Goal: Complete application form

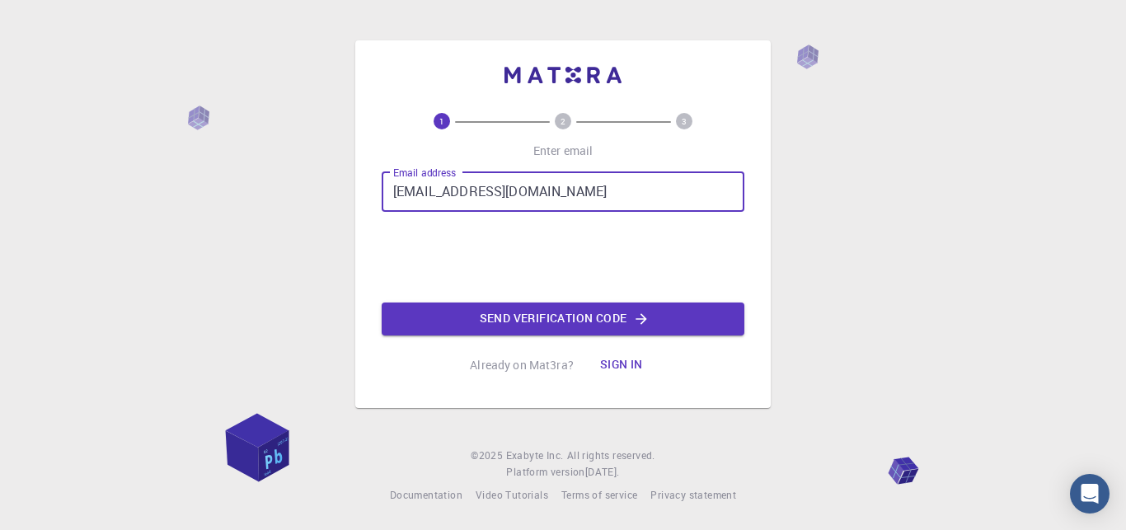
type input "[EMAIL_ADDRESS][DOMAIN_NAME]"
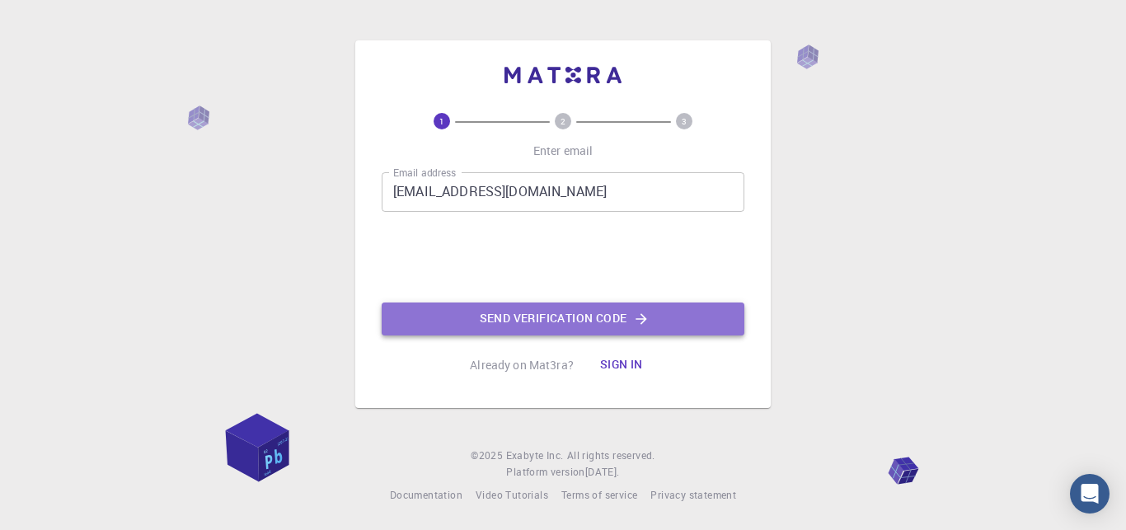
click at [510, 326] on button "Send verification code" at bounding box center [563, 319] width 363 height 33
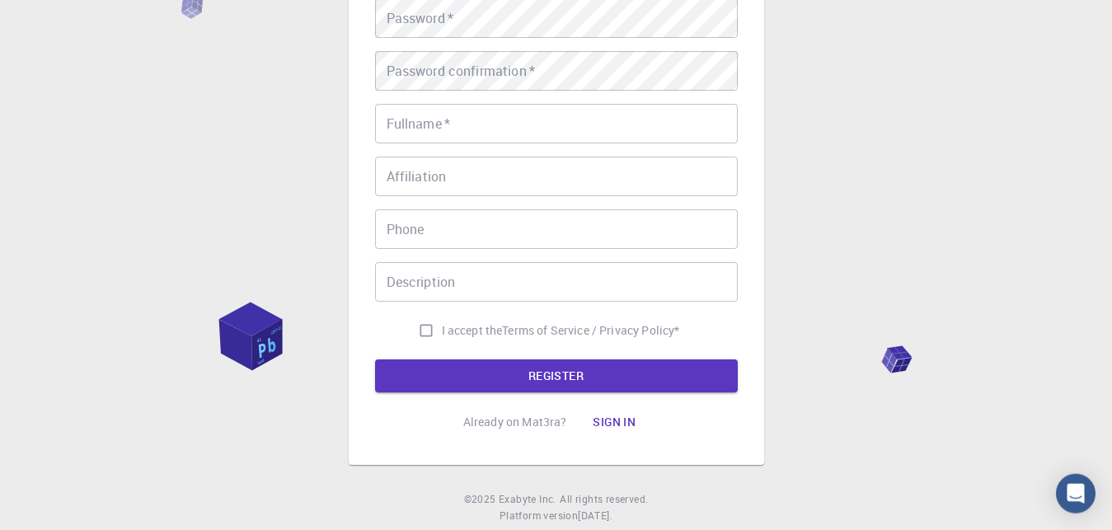
scroll to position [170, 0]
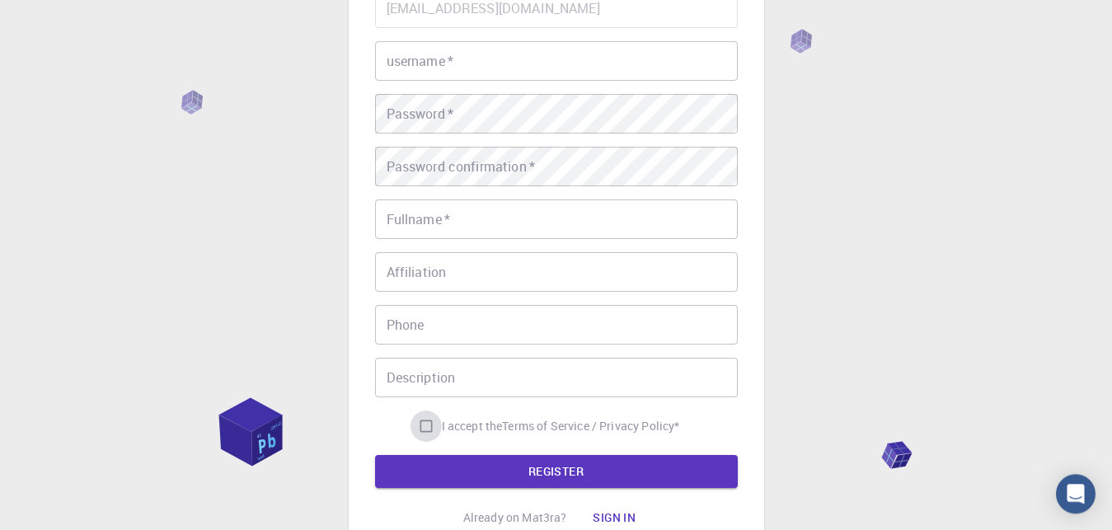
click at [426, 421] on input "I accept the Terms of Service / Privacy Policy *" at bounding box center [426, 426] width 31 height 31
checkbox input "true"
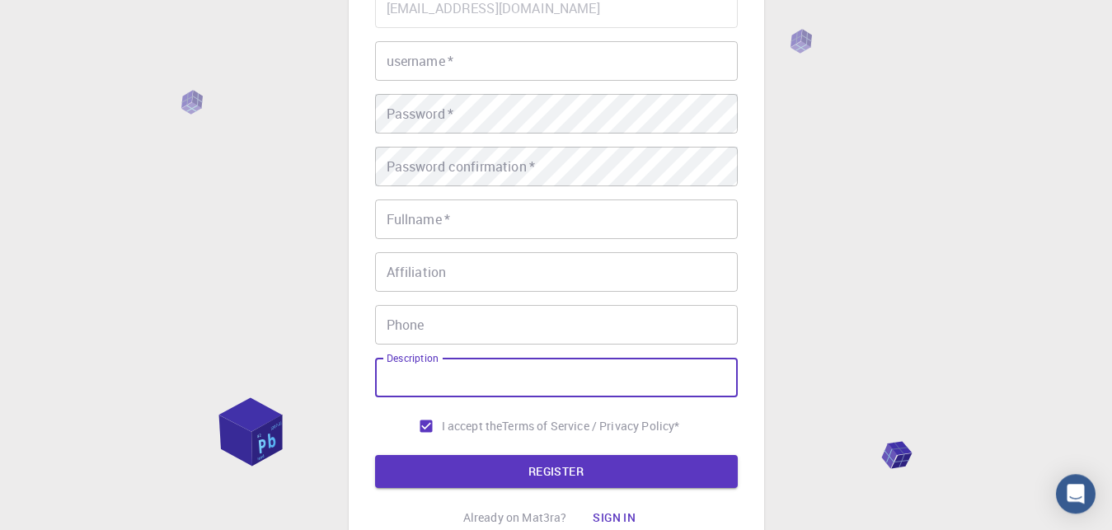
click at [458, 369] on input "Description" at bounding box center [556, 378] width 363 height 40
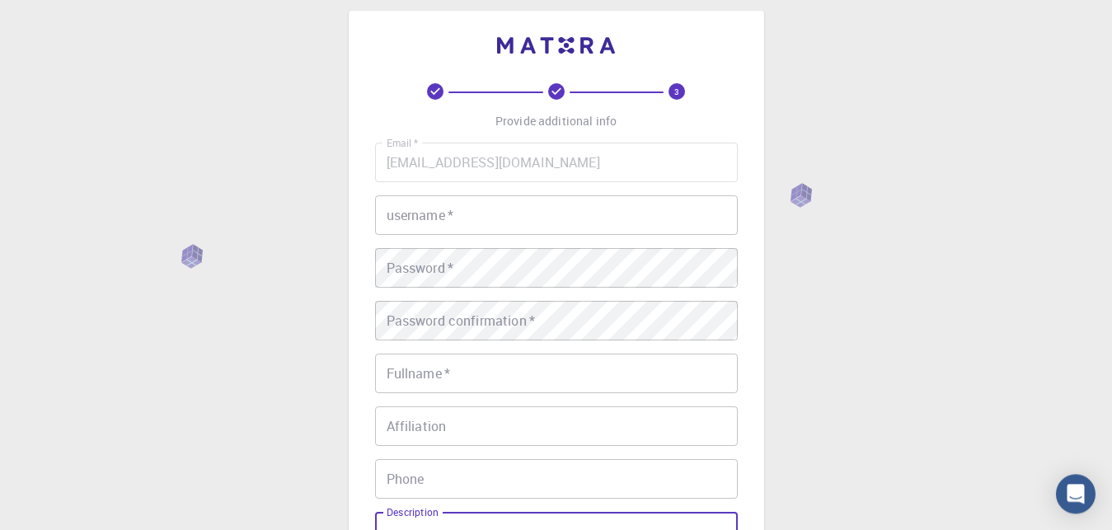
scroll to position [0, 0]
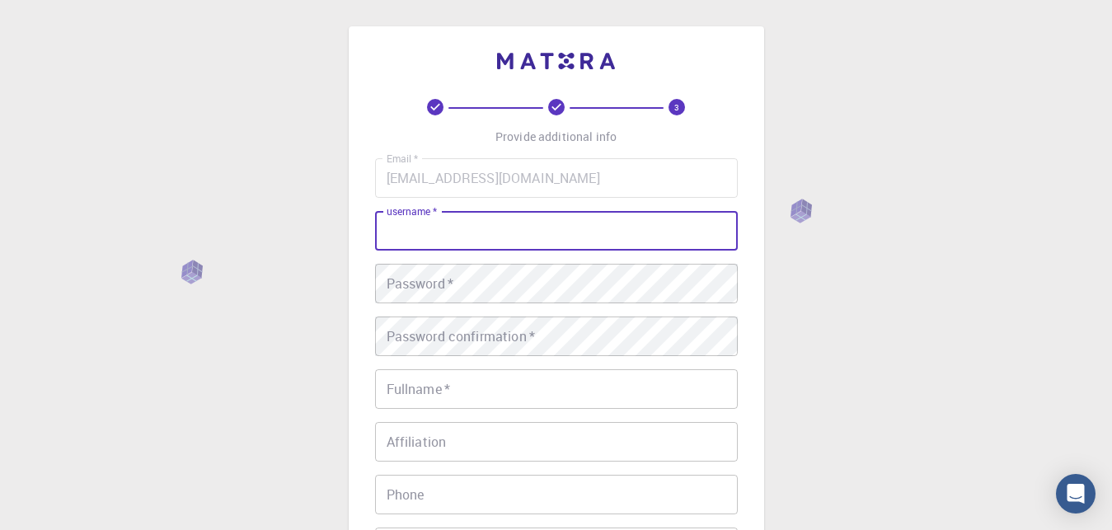
click at [463, 213] on input "username   *" at bounding box center [556, 231] width 363 height 40
type input "pearl"
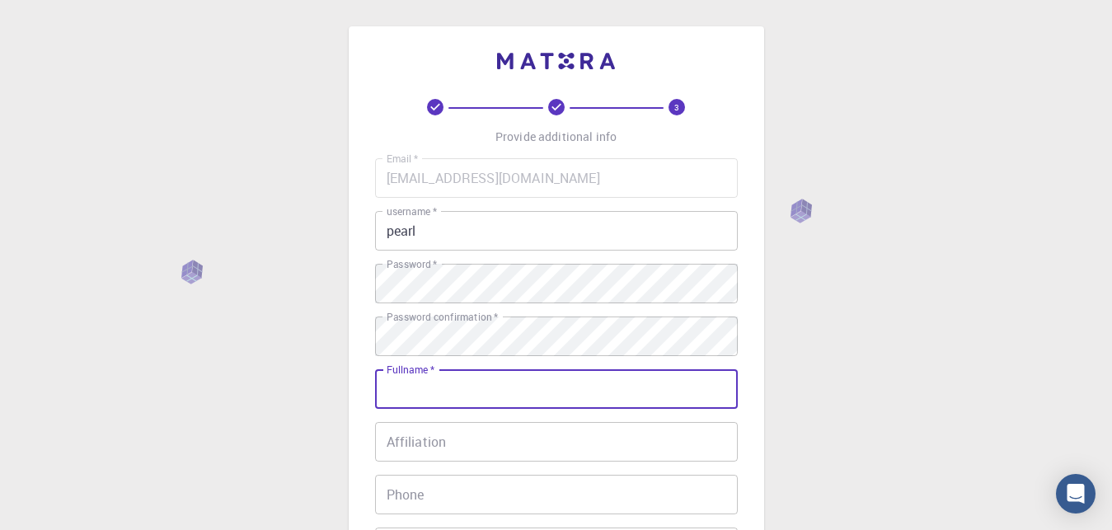
click at [468, 392] on input "Fullname   *" at bounding box center [556, 389] width 363 height 40
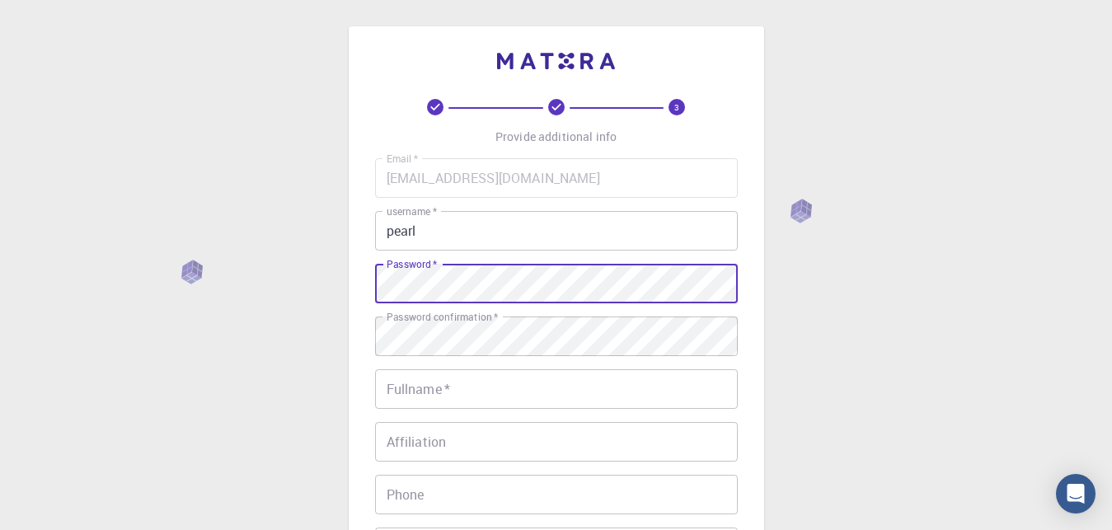
click at [472, 379] on input "Fullname   *" at bounding box center [556, 389] width 363 height 40
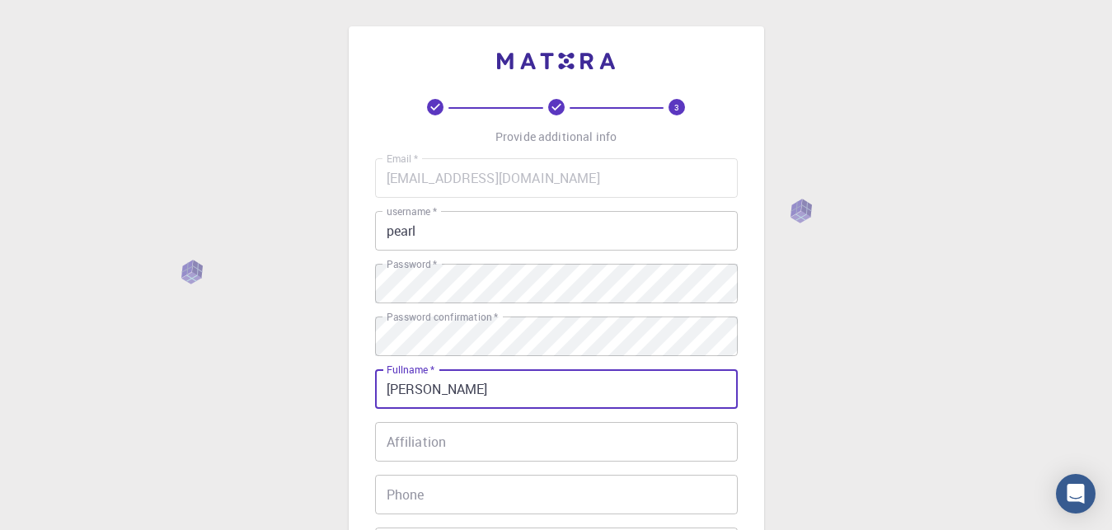
type input "pearl agyekum"
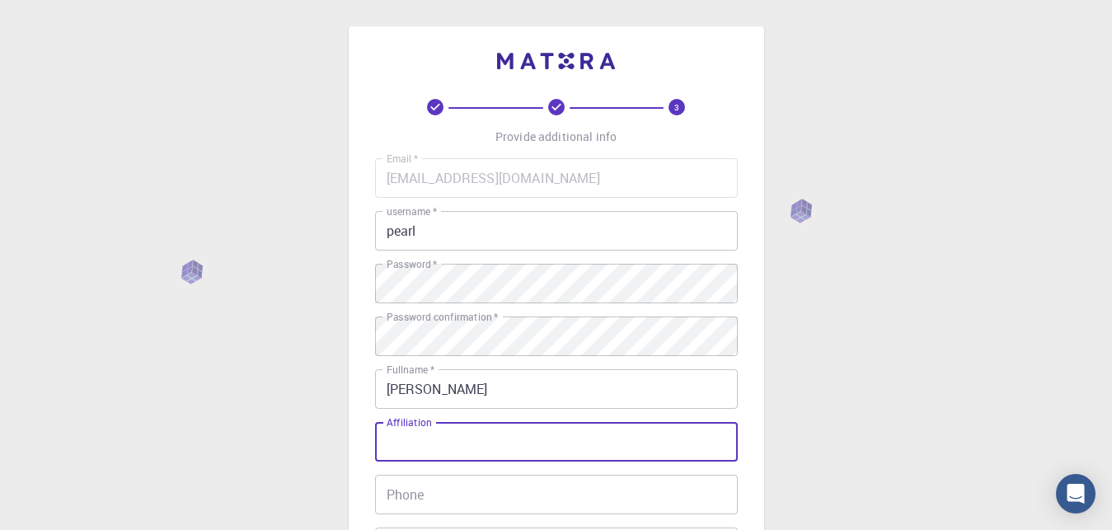
click at [436, 455] on input "Affiliation" at bounding box center [556, 442] width 363 height 40
type input "KNUST"
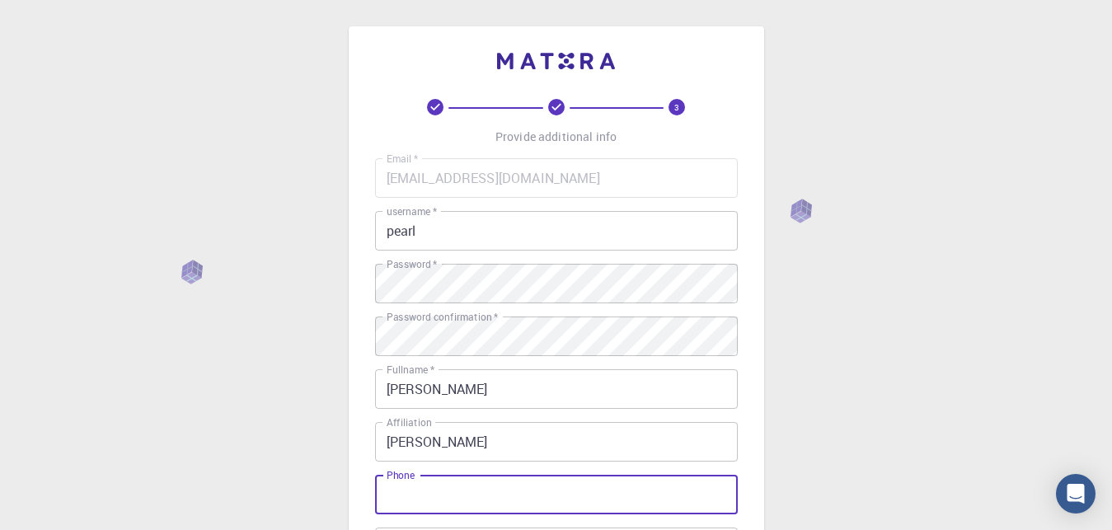
click at [421, 496] on input "Phone" at bounding box center [556, 495] width 363 height 40
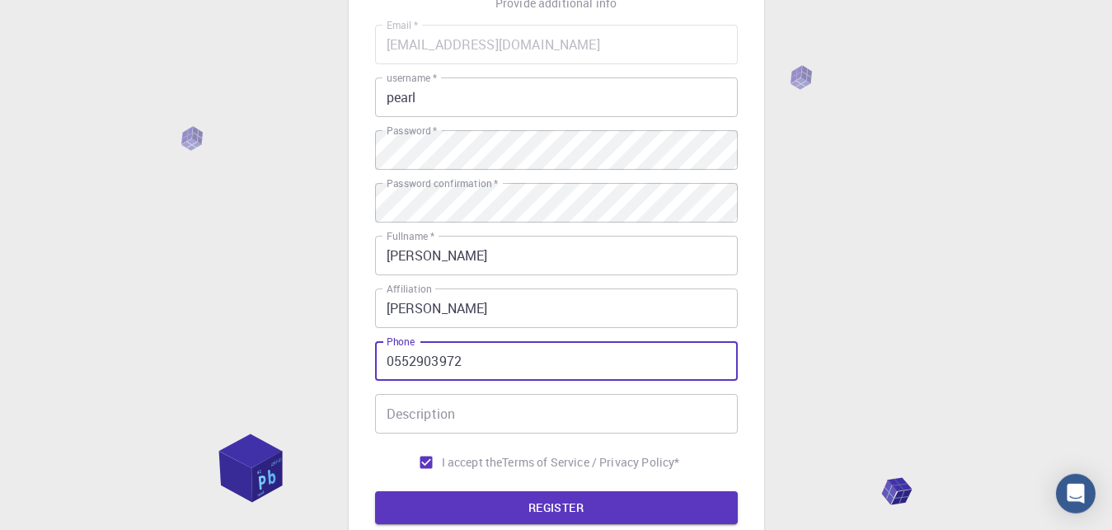
scroll to position [136, 0]
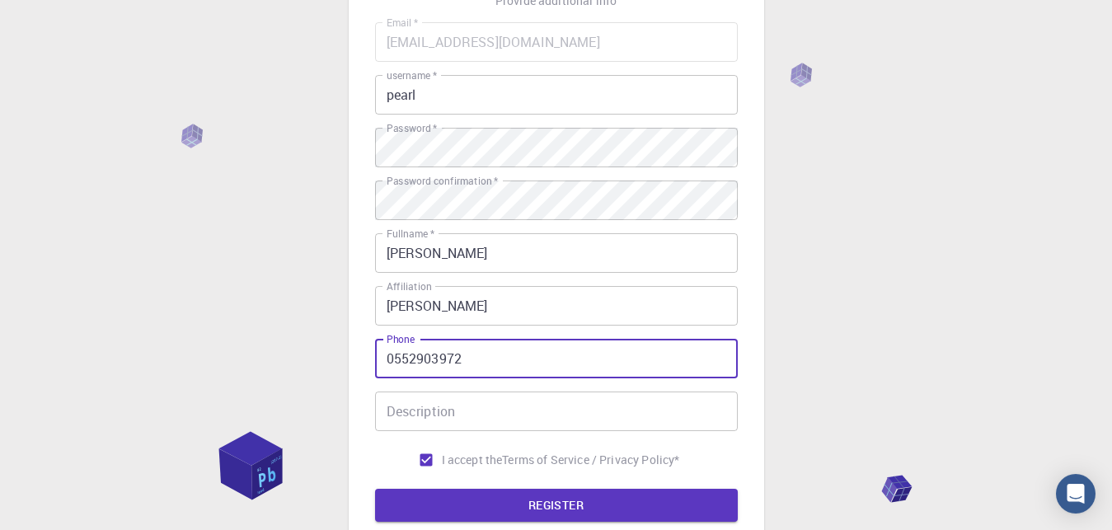
click at [425, 423] on input "Description" at bounding box center [556, 412] width 363 height 40
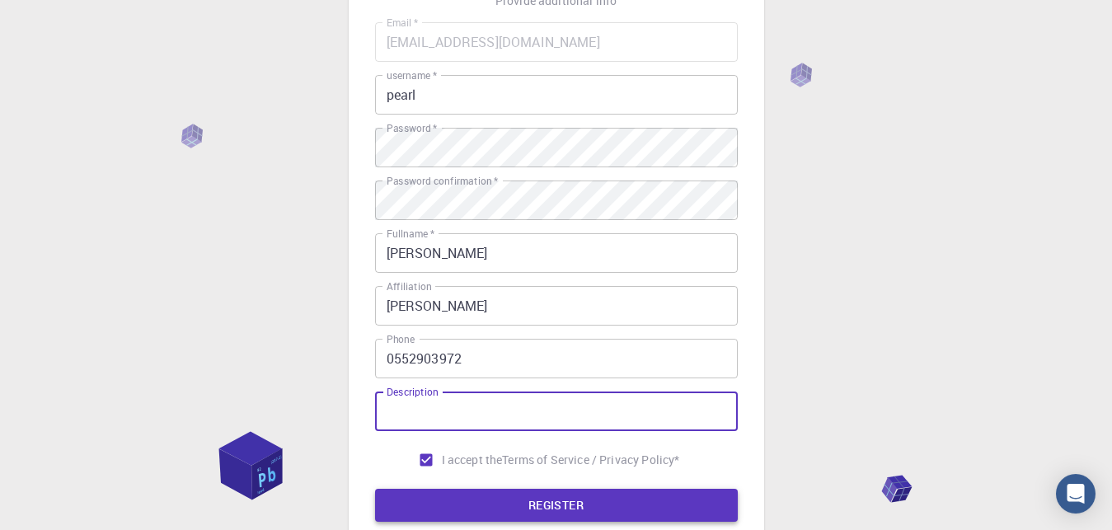
click at [476, 506] on button "REGISTER" at bounding box center [556, 505] width 363 height 33
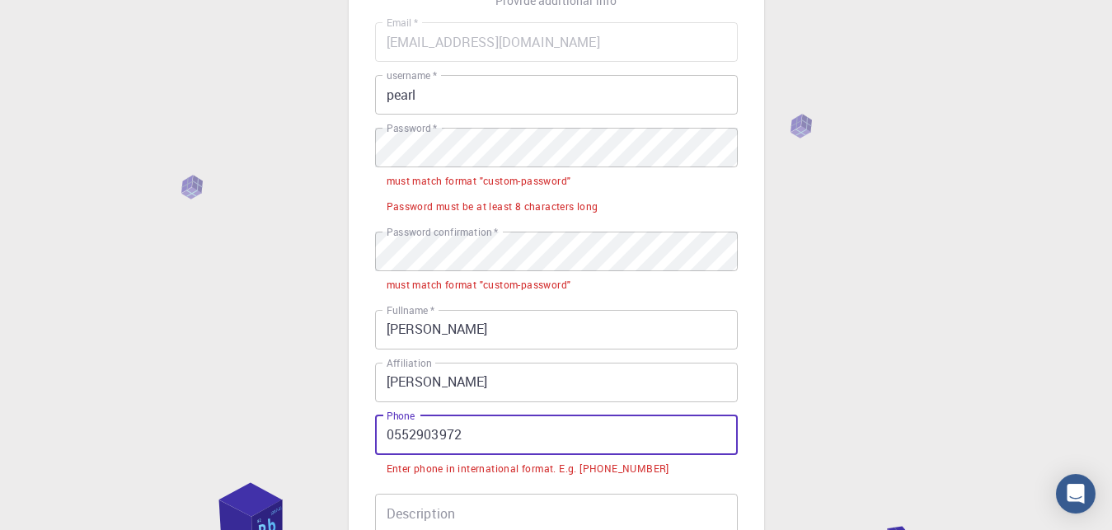
click at [392, 429] on input "0552903972" at bounding box center [556, 436] width 363 height 40
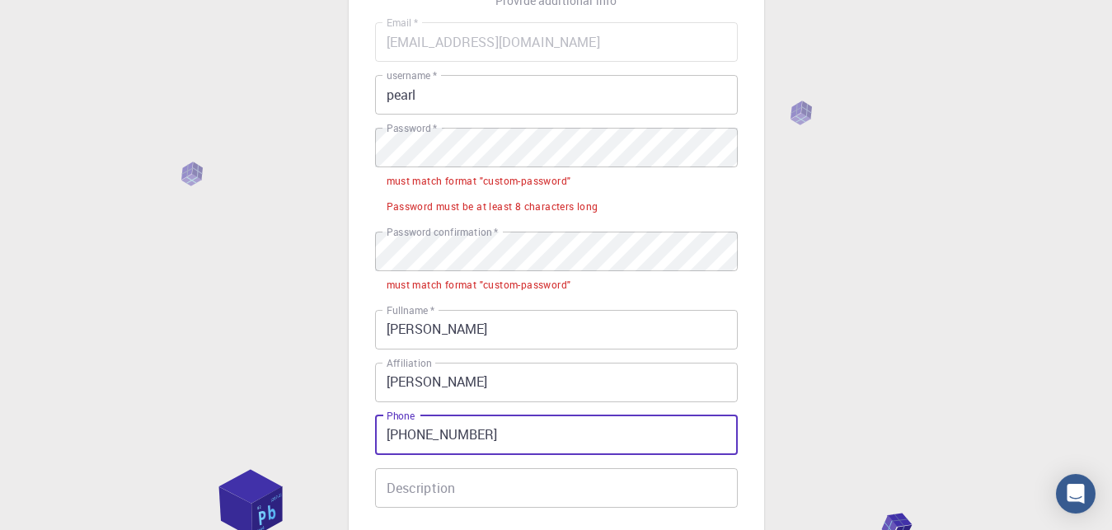
type input "+233552903972"
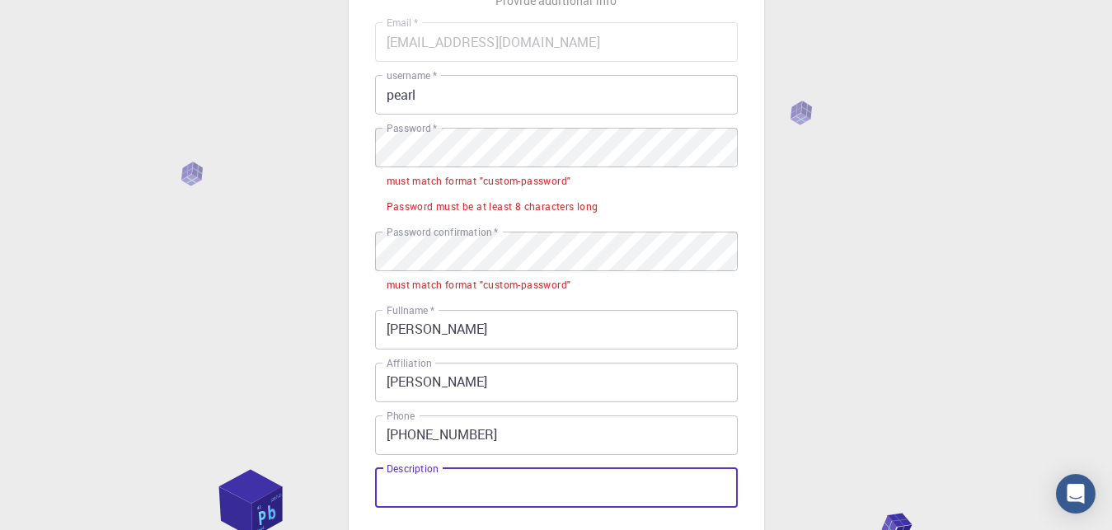
click at [498, 504] on input "Description" at bounding box center [556, 488] width 363 height 40
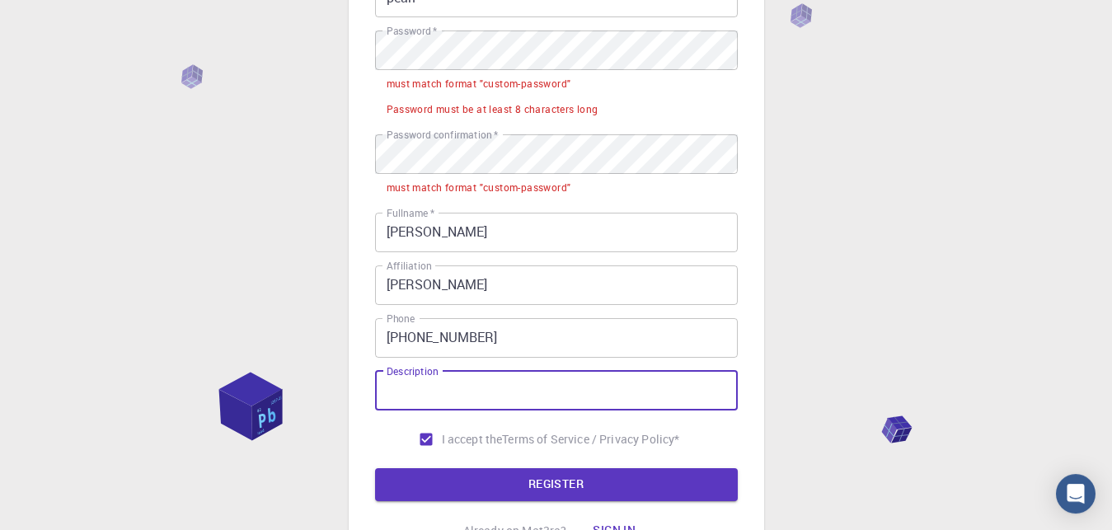
scroll to position [236, 0]
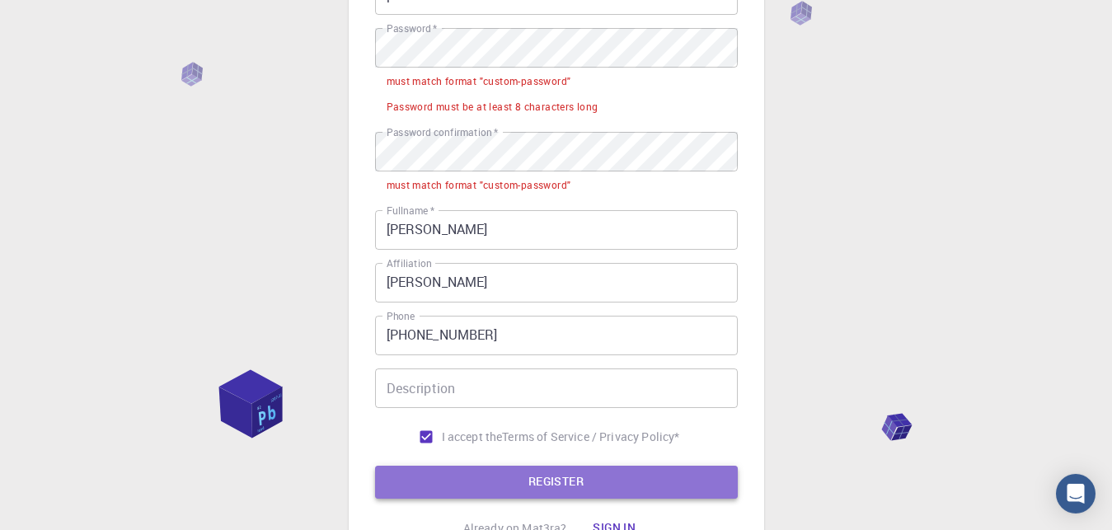
click at [515, 490] on button "REGISTER" at bounding box center [556, 482] width 363 height 33
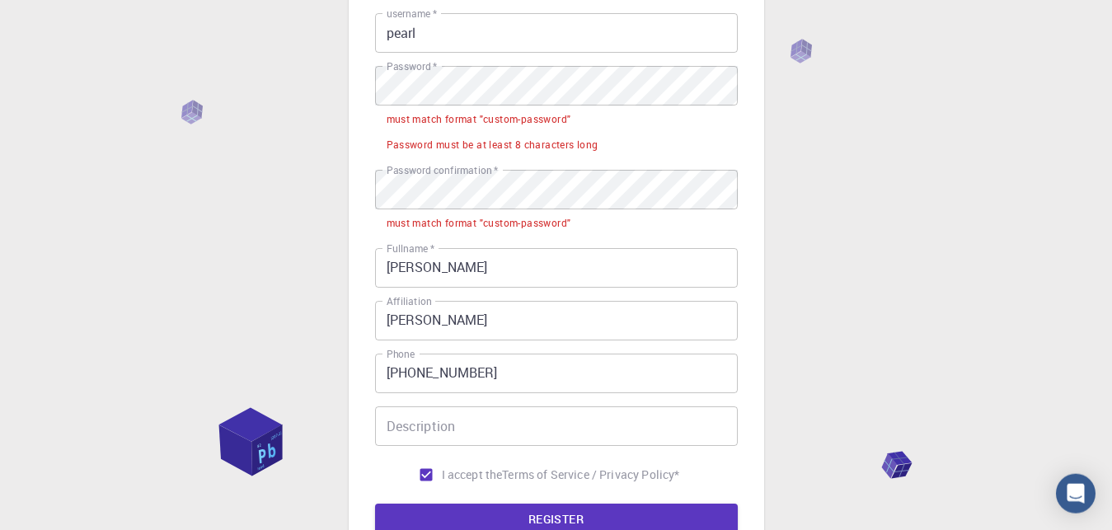
scroll to position [180, 0]
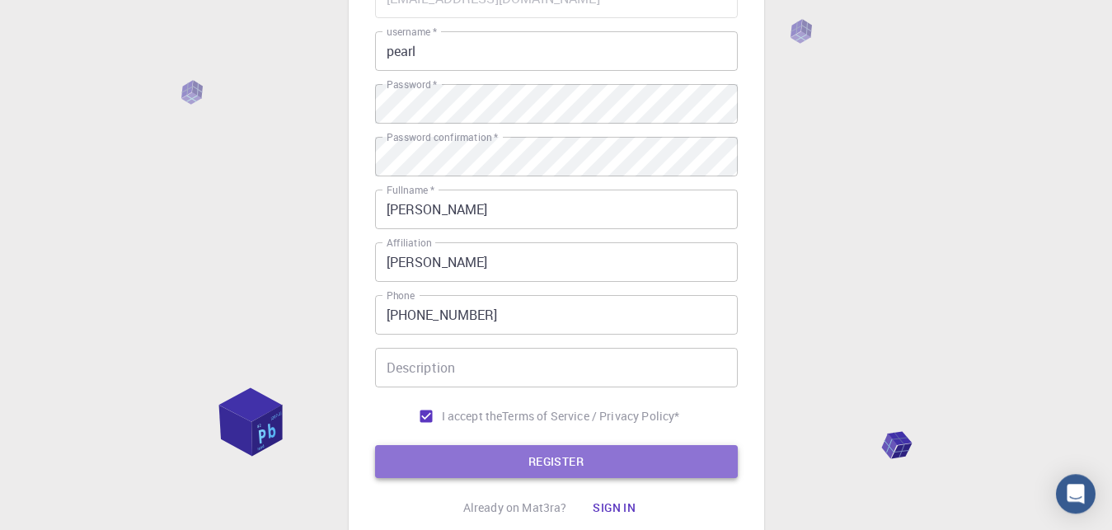
click at [563, 453] on button "REGISTER" at bounding box center [556, 461] width 363 height 33
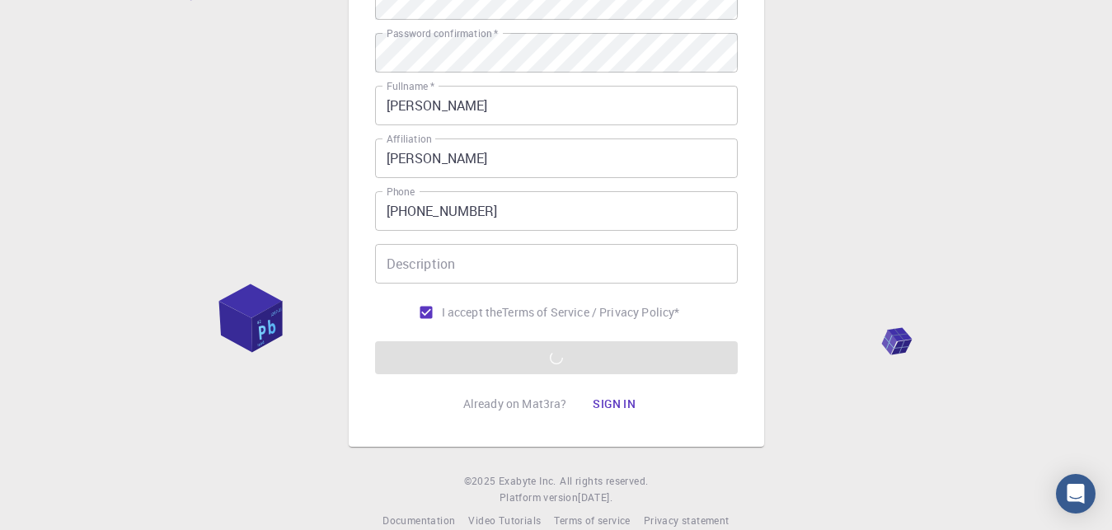
scroll to position [284, 0]
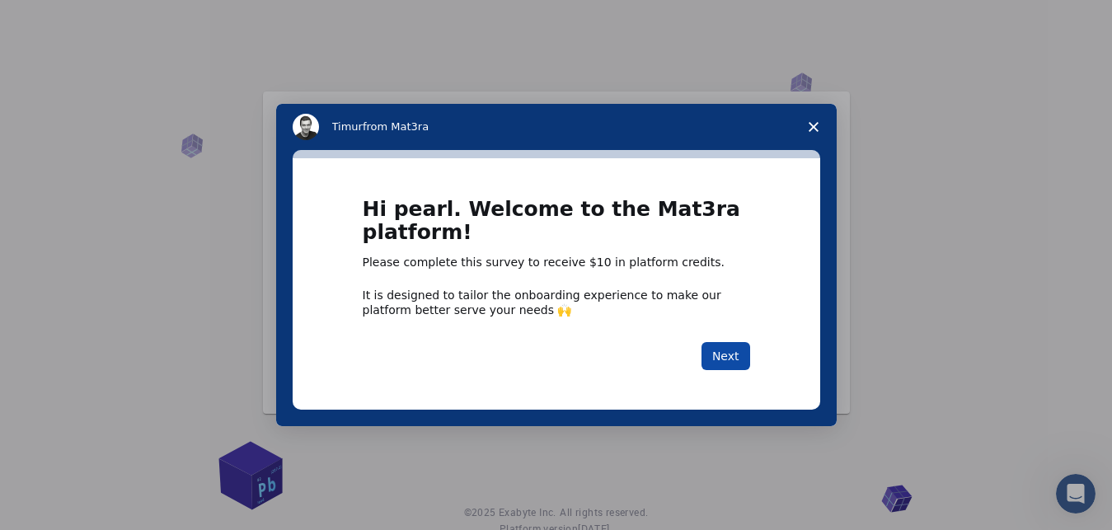
click at [721, 344] on button "Next" at bounding box center [726, 356] width 49 height 28
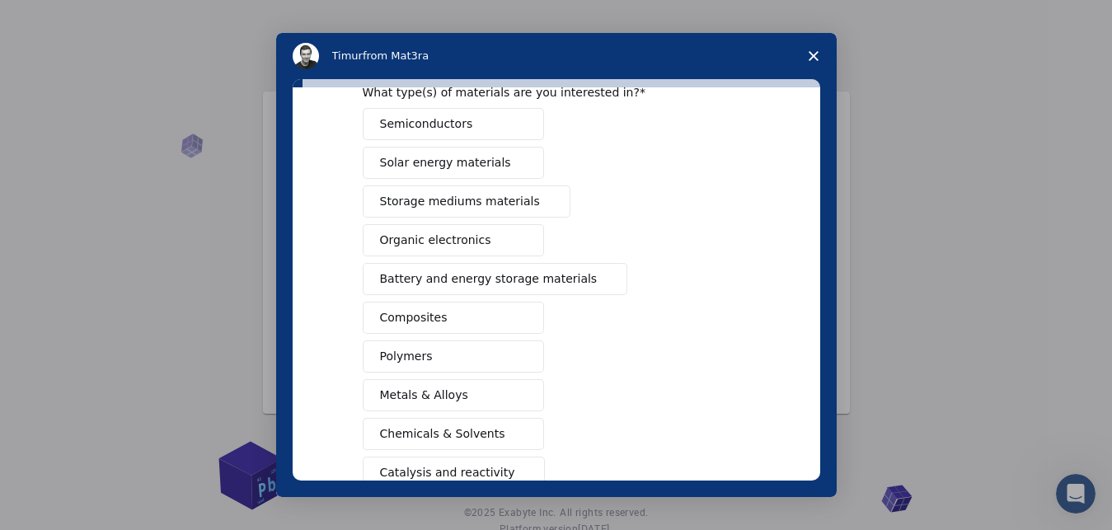
scroll to position [265, 0]
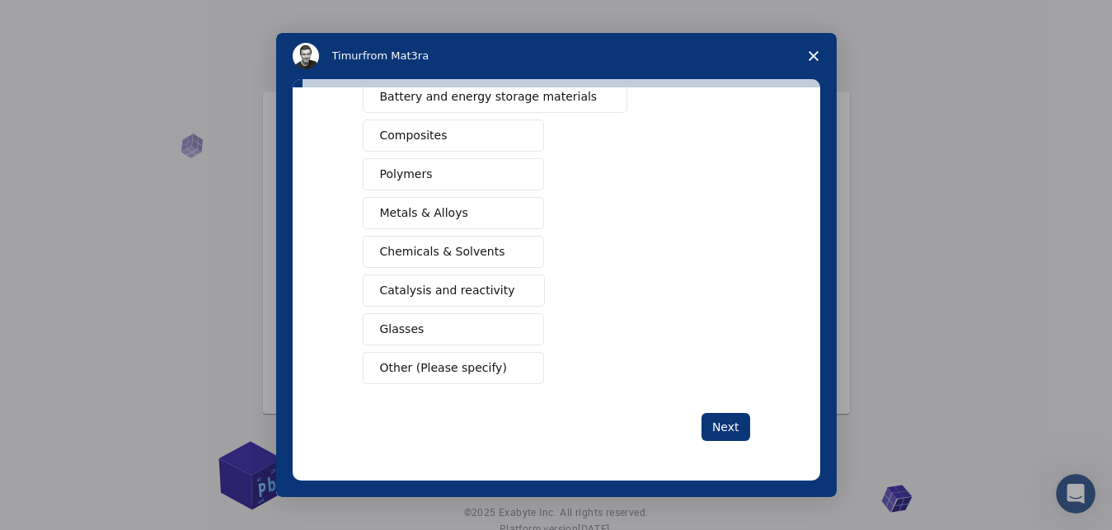
click at [467, 369] on span "Other (Please specify)" at bounding box center [443, 367] width 127 height 17
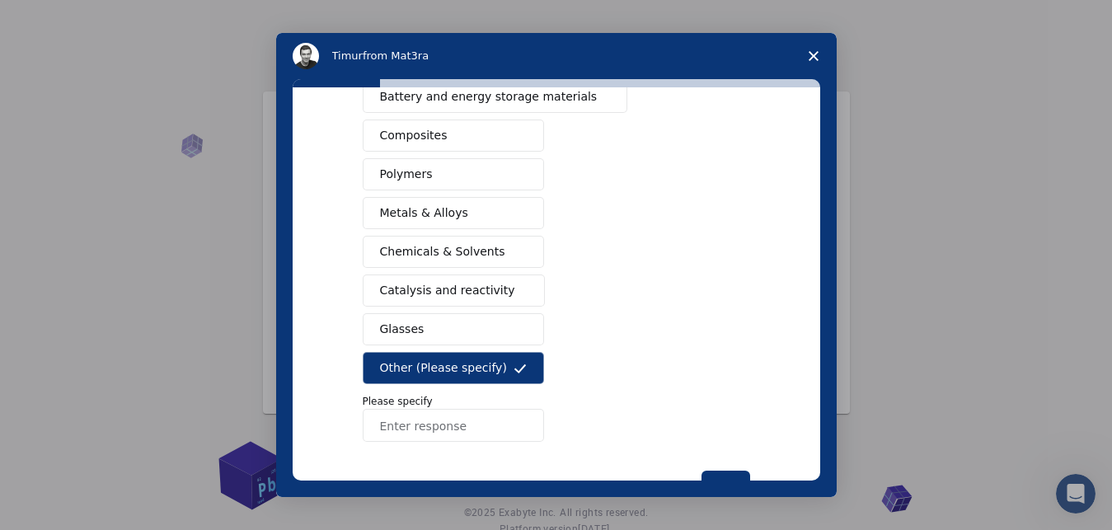
click at [443, 428] on input "Enter response" at bounding box center [453, 425] width 181 height 33
type input "network diagrams"
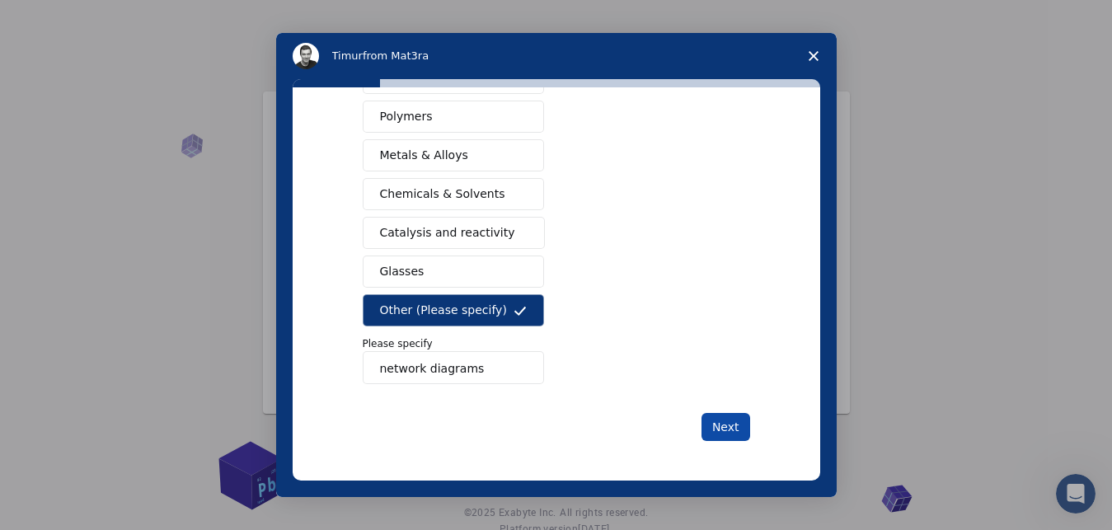
click at [725, 427] on button "Next" at bounding box center [726, 427] width 49 height 28
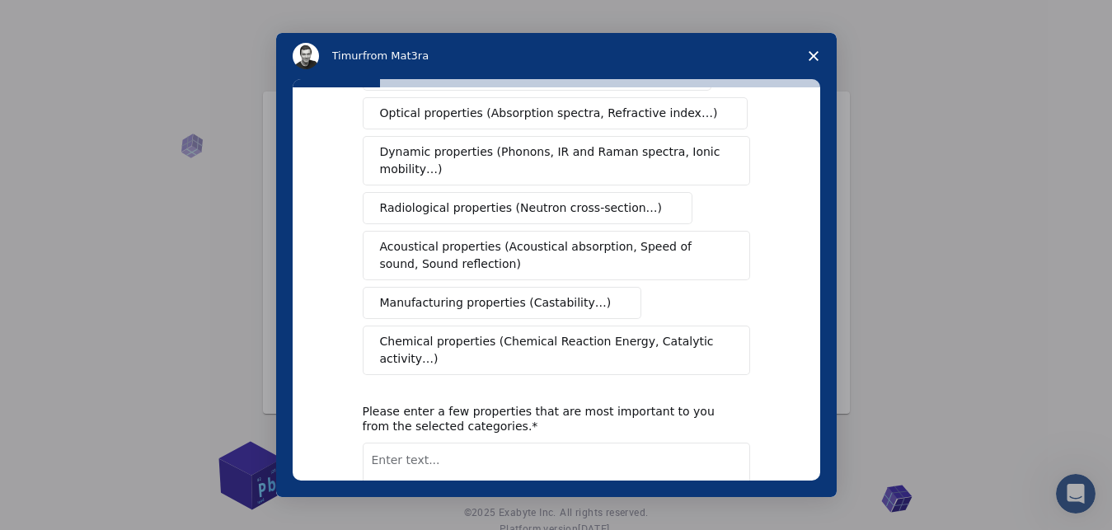
scroll to position [261, 0]
click at [503, 441] on textarea "Enter text..." at bounding box center [557, 475] width 388 height 68
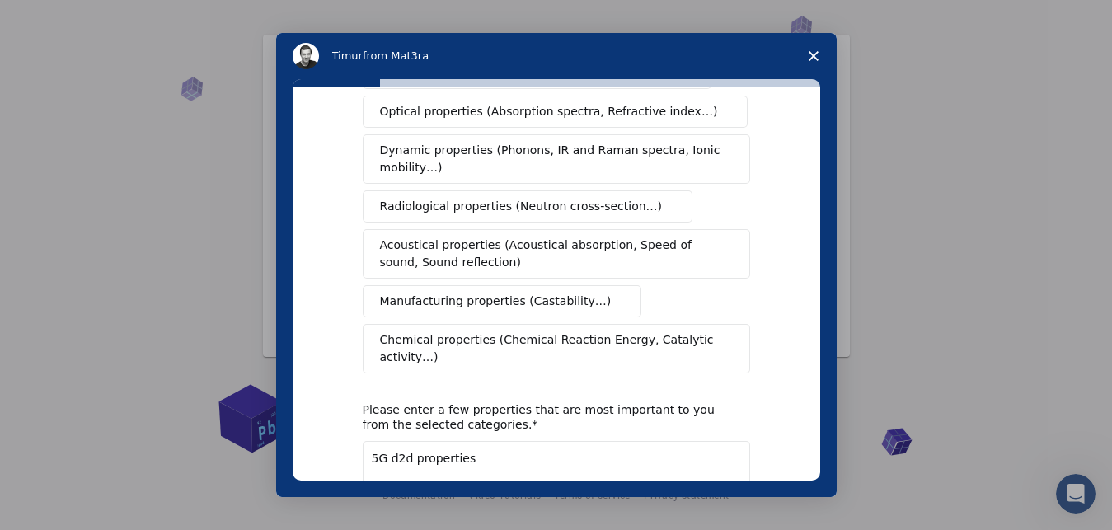
scroll to position [351, 0]
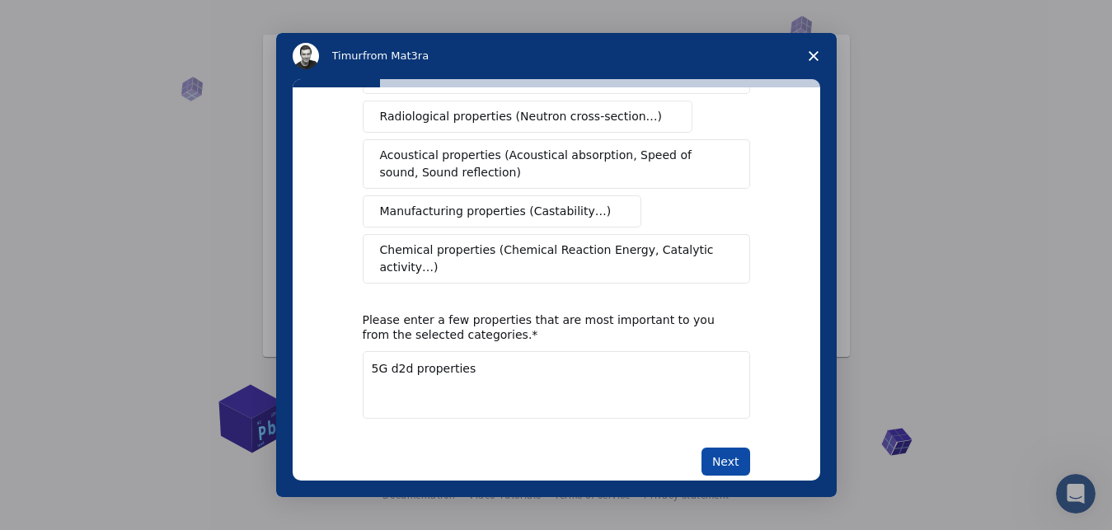
type textarea "5G d2d properties"
click at [721, 448] on button "Next" at bounding box center [726, 462] width 49 height 28
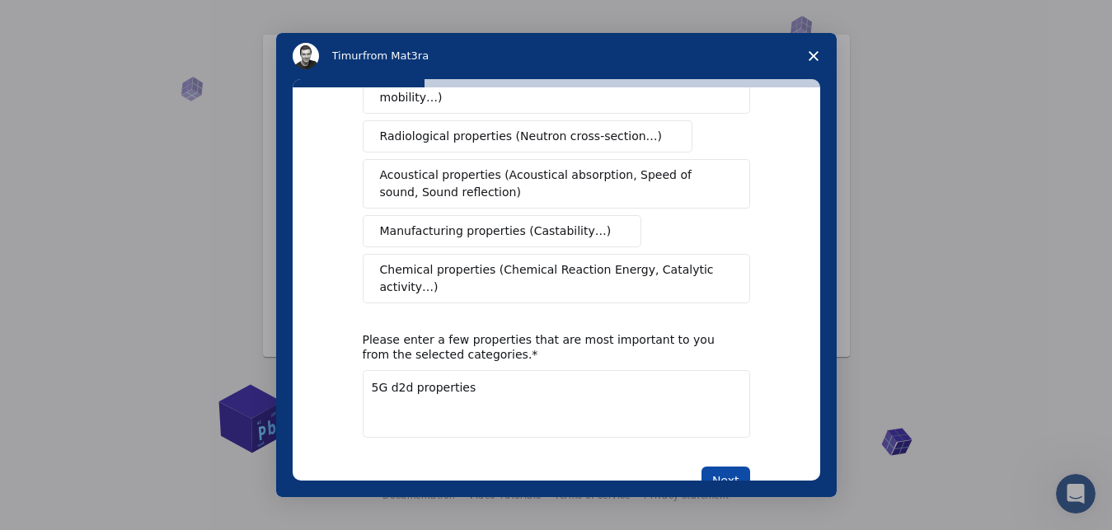
scroll to position [370, 0]
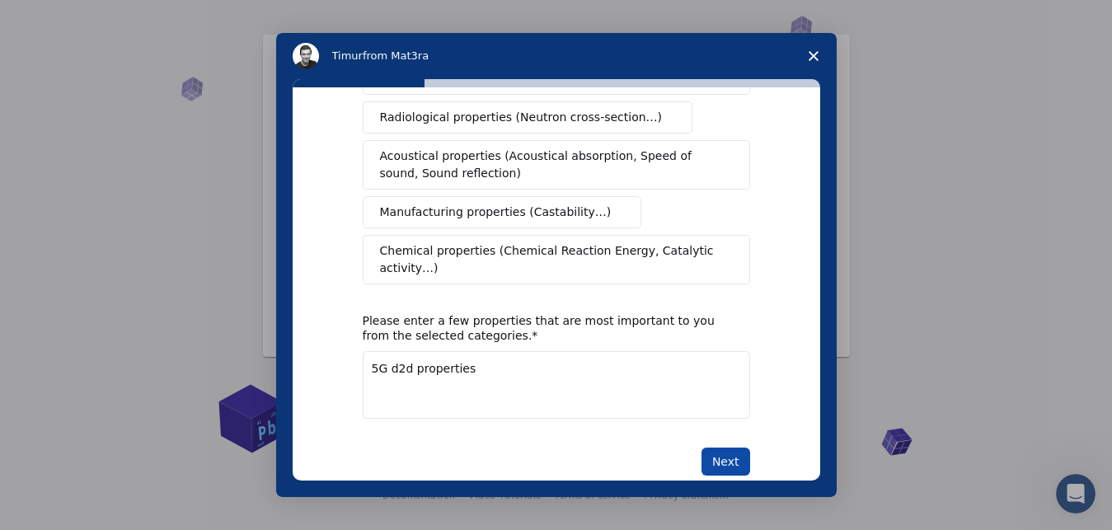
click at [721, 448] on button "Next" at bounding box center [726, 462] width 49 height 28
click at [720, 448] on button "Next" at bounding box center [726, 462] width 49 height 28
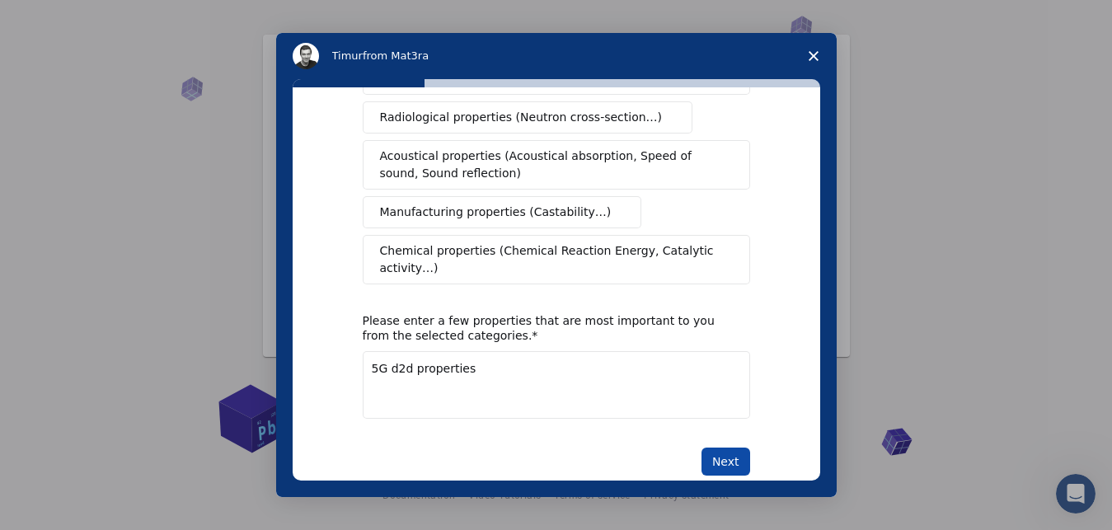
click at [720, 448] on button "Next" at bounding box center [726, 462] width 49 height 28
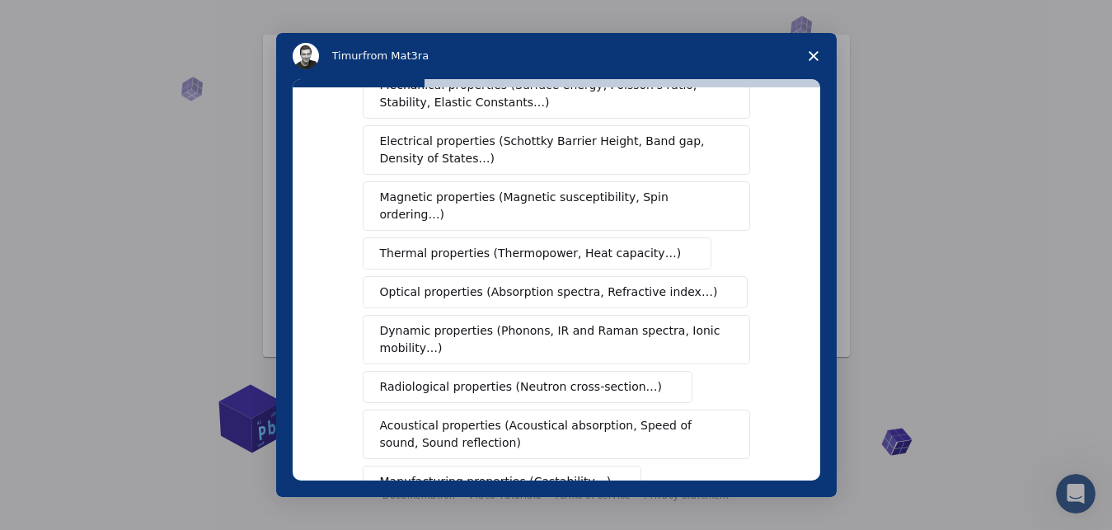
scroll to position [61, 0]
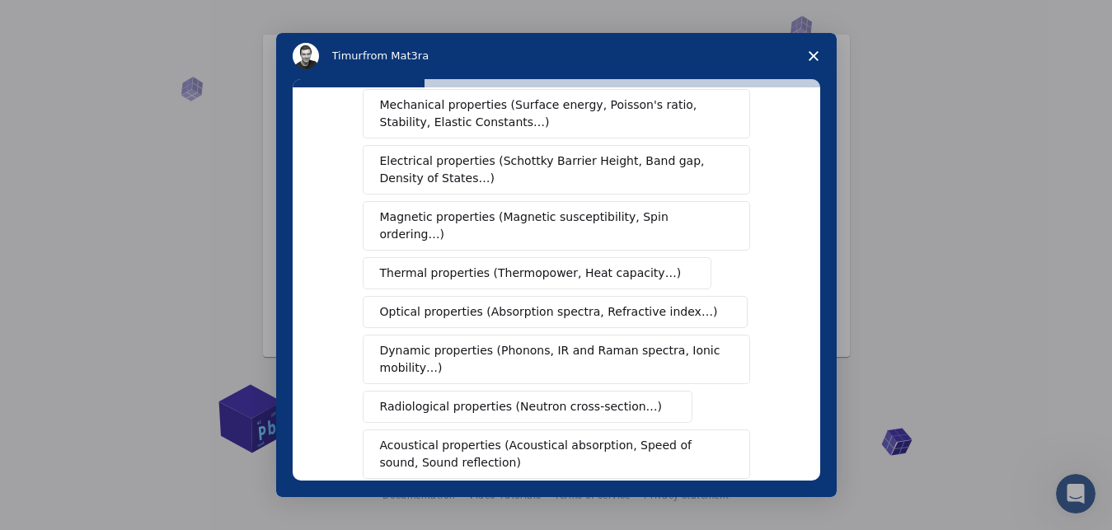
click at [496, 169] on span "Electrical properties (Schottky Barrier Height, Band gap, Density of States…)" at bounding box center [551, 170] width 343 height 35
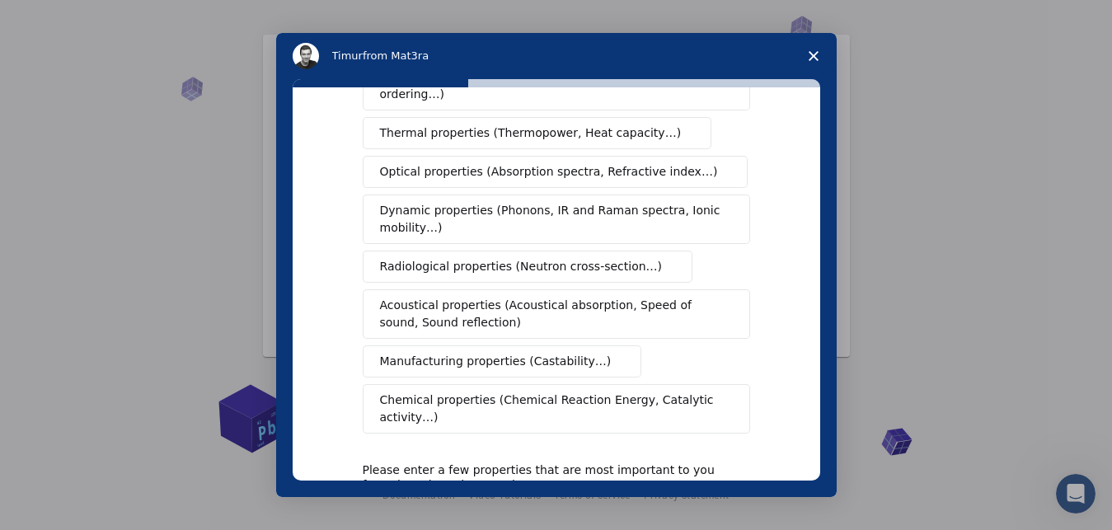
scroll to position [351, 0]
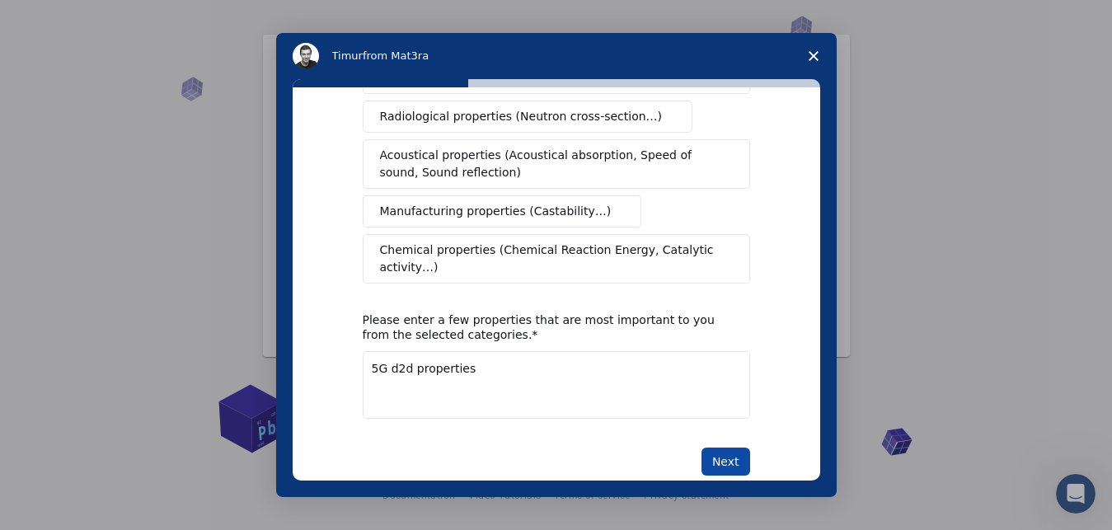
click at [735, 448] on button "Next" at bounding box center [726, 462] width 49 height 28
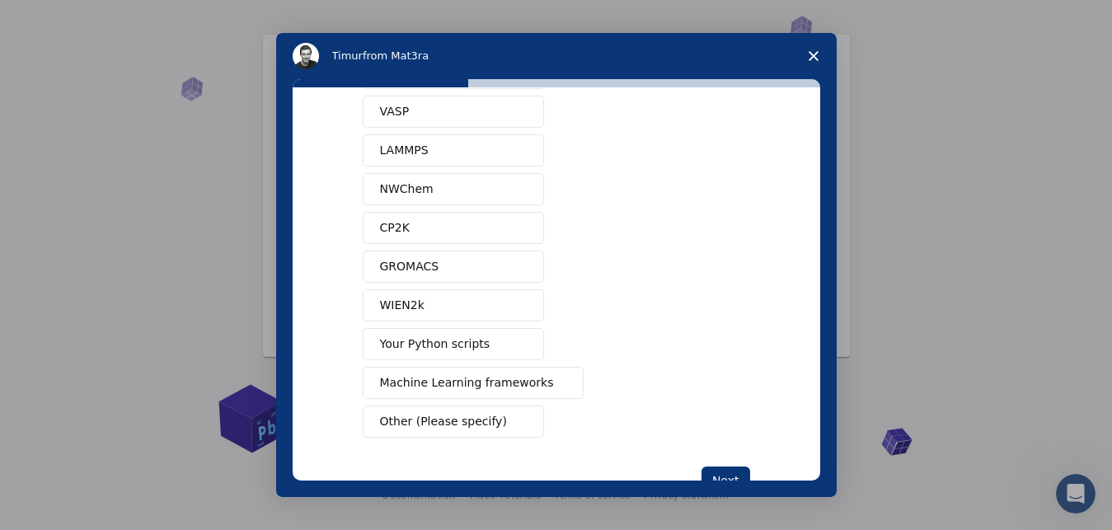
scroll to position [140, 0]
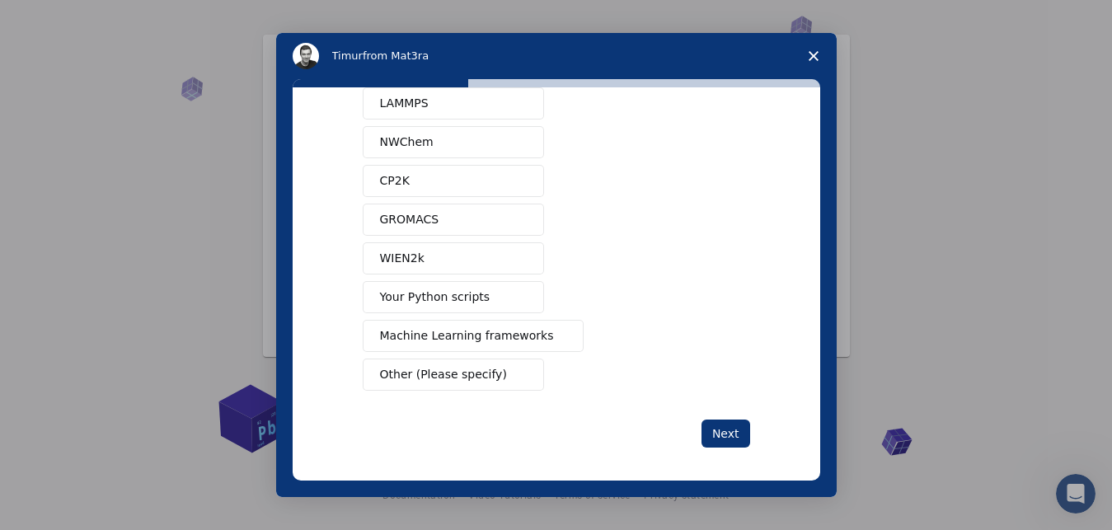
click at [482, 334] on span "Machine Learning frameworks" at bounding box center [467, 335] width 174 height 17
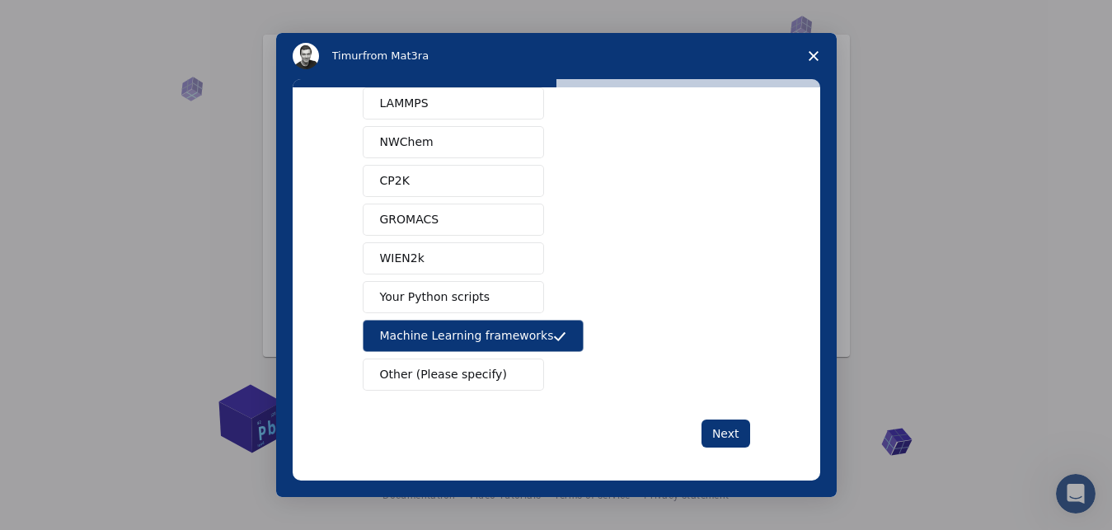
click at [477, 295] on button "Your Python scripts" at bounding box center [453, 297] width 181 height 32
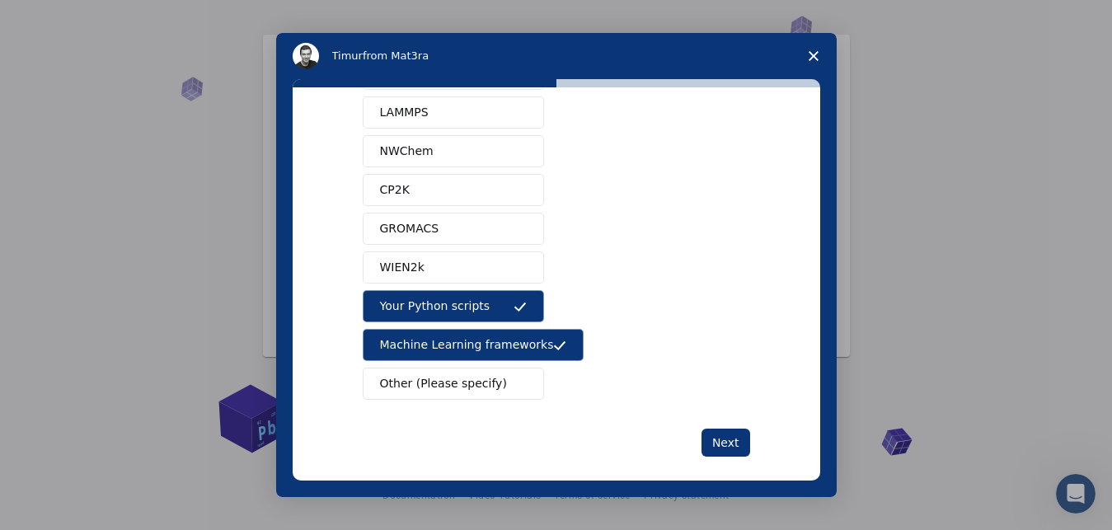
scroll to position [147, 0]
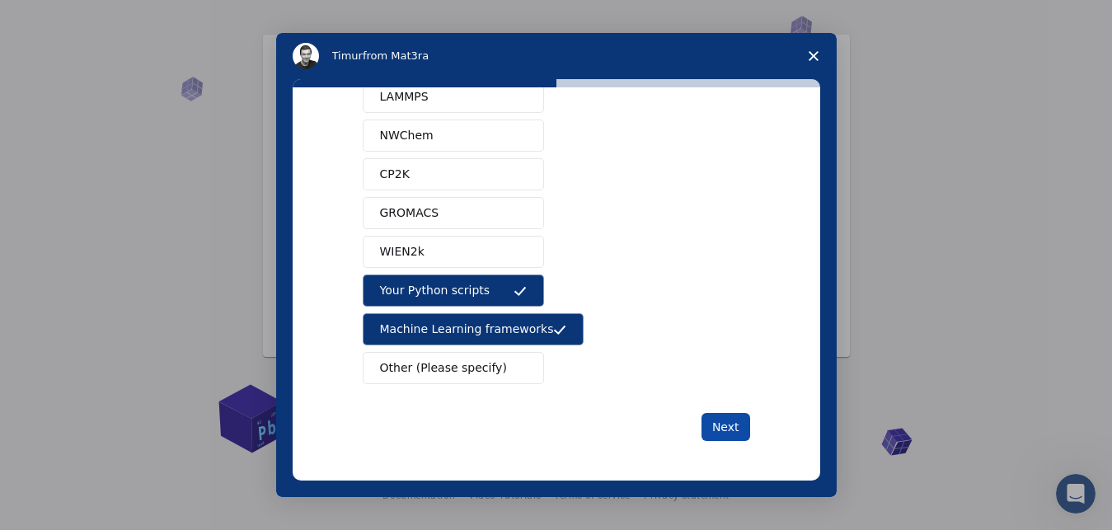
click at [720, 418] on button "Next" at bounding box center [726, 427] width 49 height 28
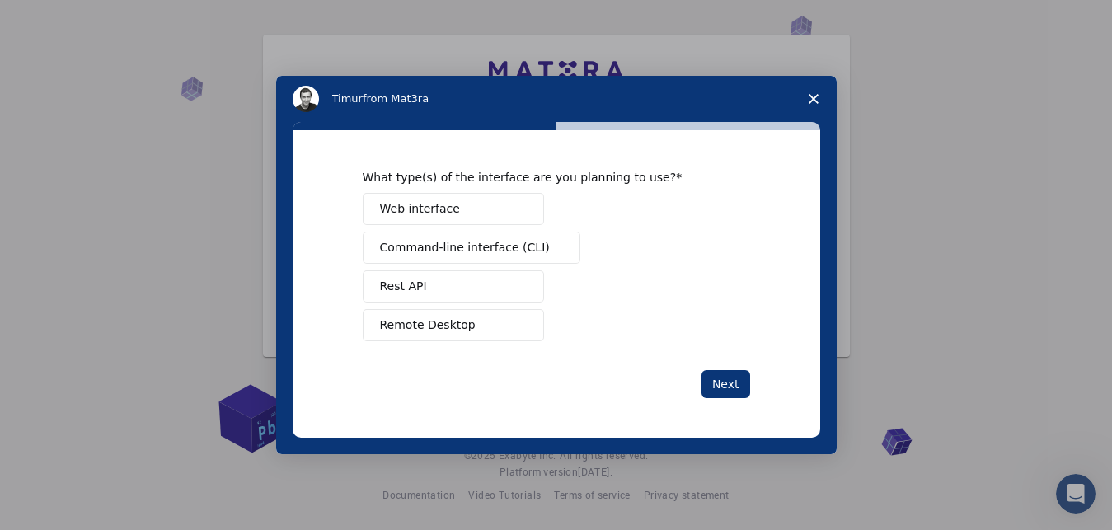
click at [499, 323] on button "Remote Desktop" at bounding box center [453, 325] width 181 height 32
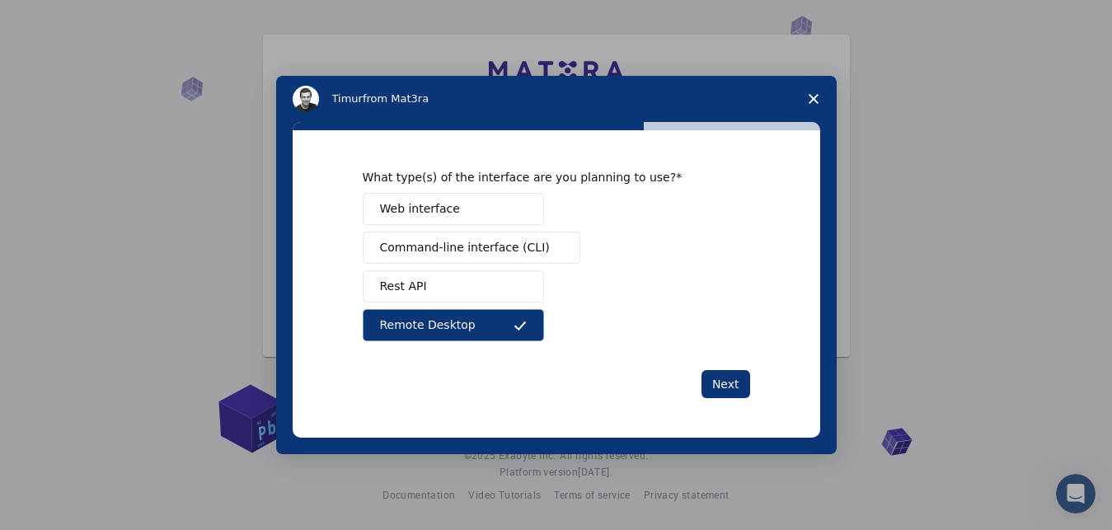
click at [472, 289] on button "Rest API" at bounding box center [453, 286] width 181 height 32
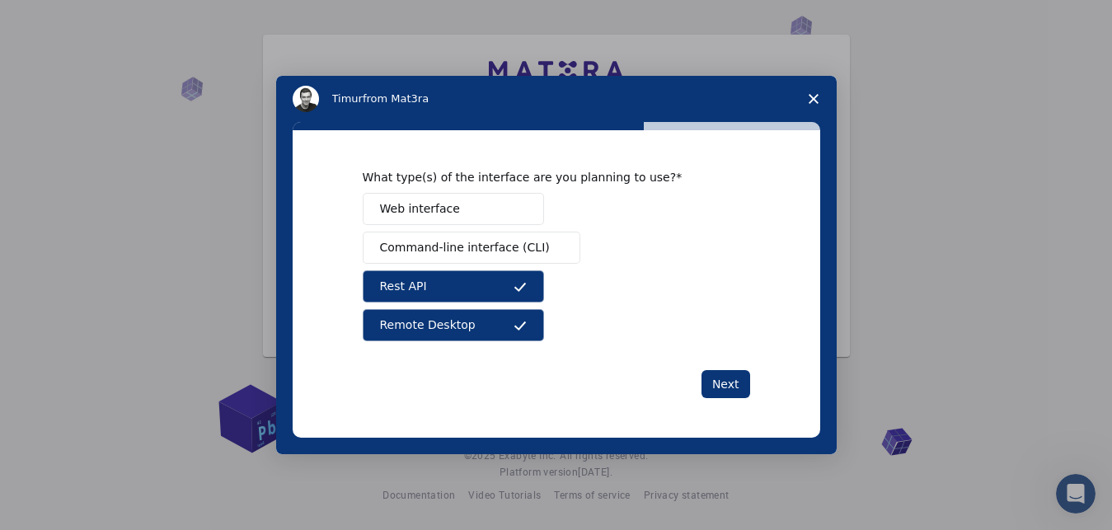
click at [486, 245] on span "Command-line interface (CLI)" at bounding box center [465, 247] width 170 height 17
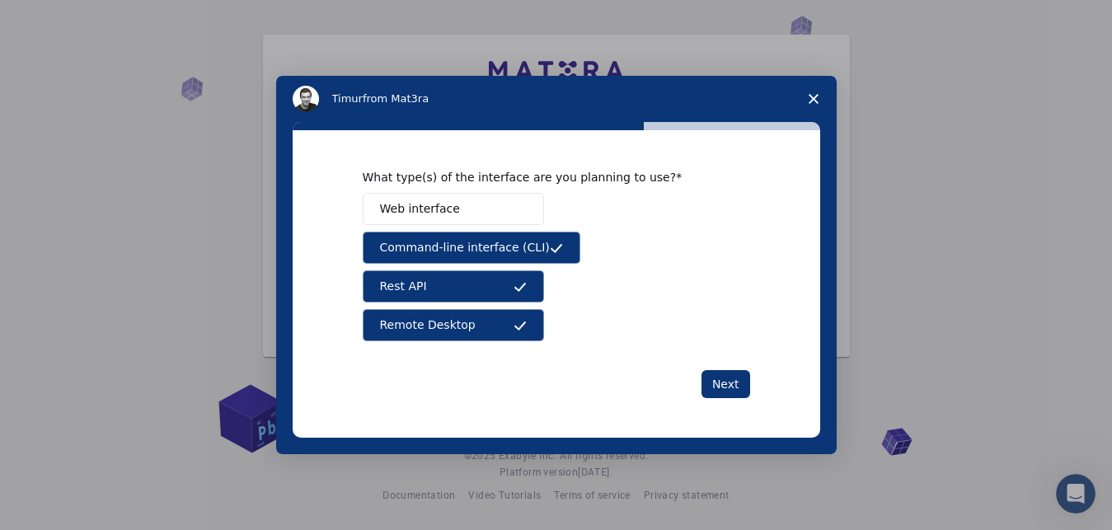
click at [492, 209] on button "Web interface" at bounding box center [453, 209] width 181 height 32
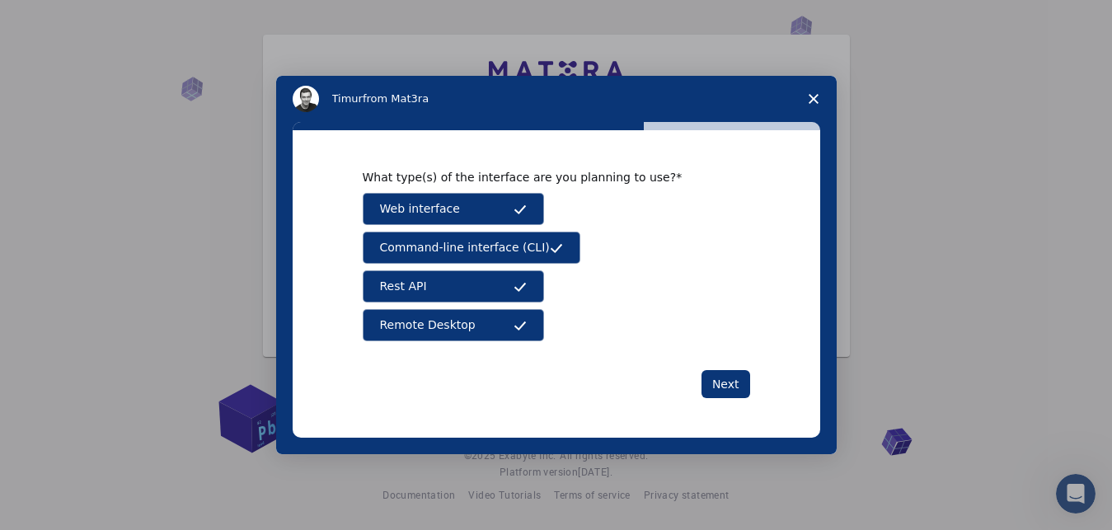
click at [717, 365] on div "What type(s) of the interface are you planning to use? Web interface Command-li…" at bounding box center [557, 284] width 388 height 228
click at [731, 372] on button "Next" at bounding box center [726, 384] width 49 height 28
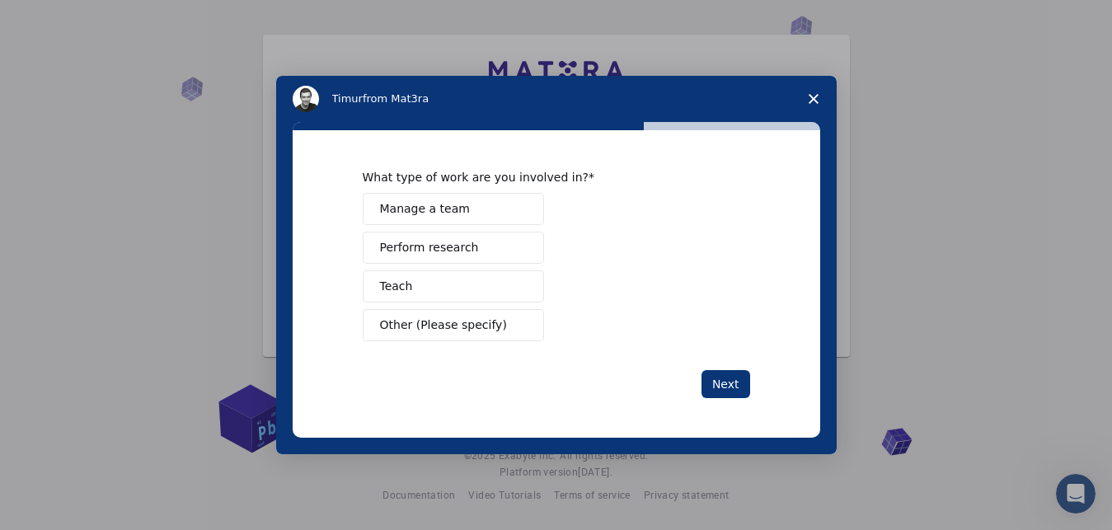
click at [473, 331] on span "Other (Please specify)" at bounding box center [443, 325] width 127 height 17
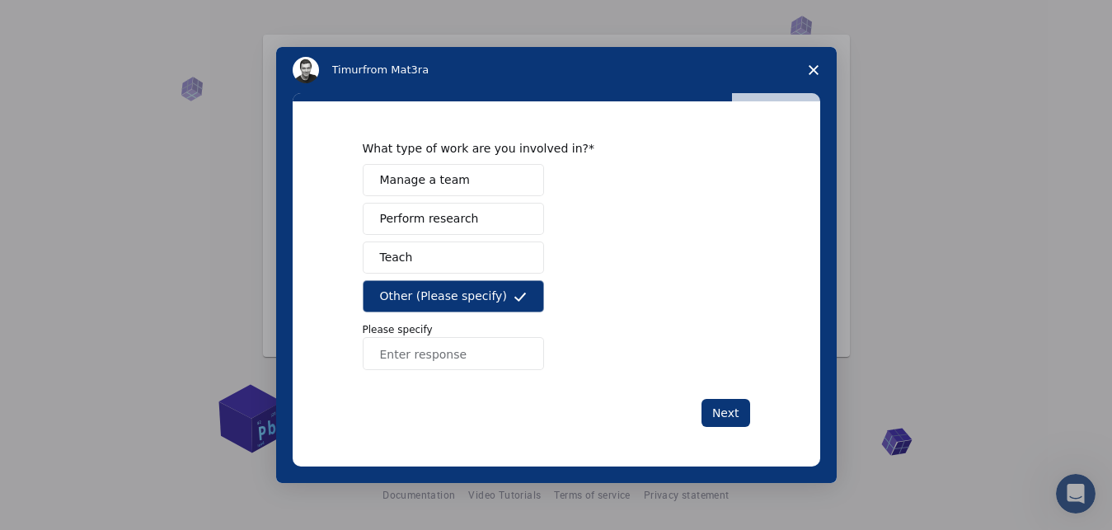
click at [496, 230] on button "Perform research" at bounding box center [453, 219] width 181 height 32
click at [486, 295] on span "Other (Please specify)" at bounding box center [443, 296] width 127 height 17
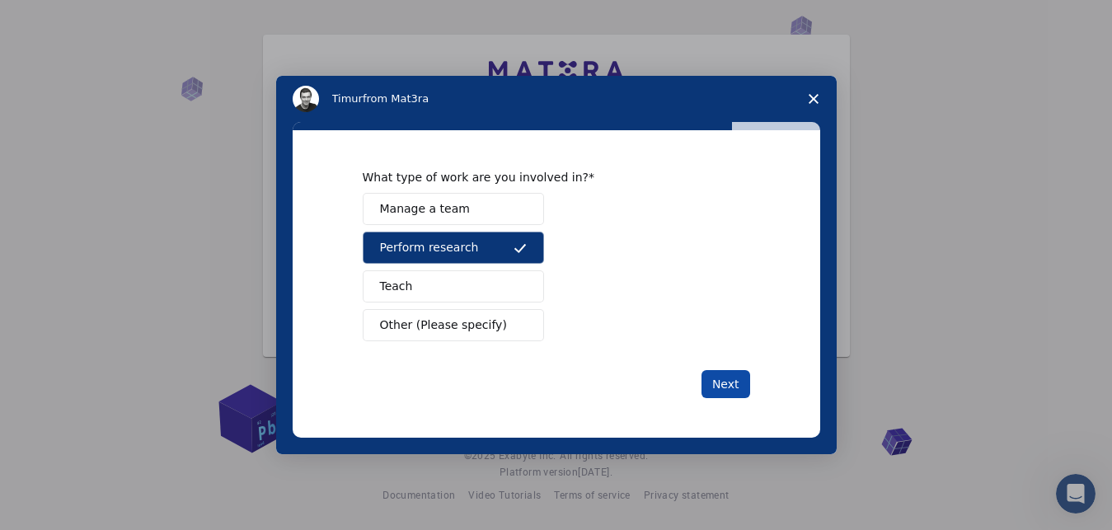
click at [736, 391] on button "Next" at bounding box center [726, 384] width 49 height 28
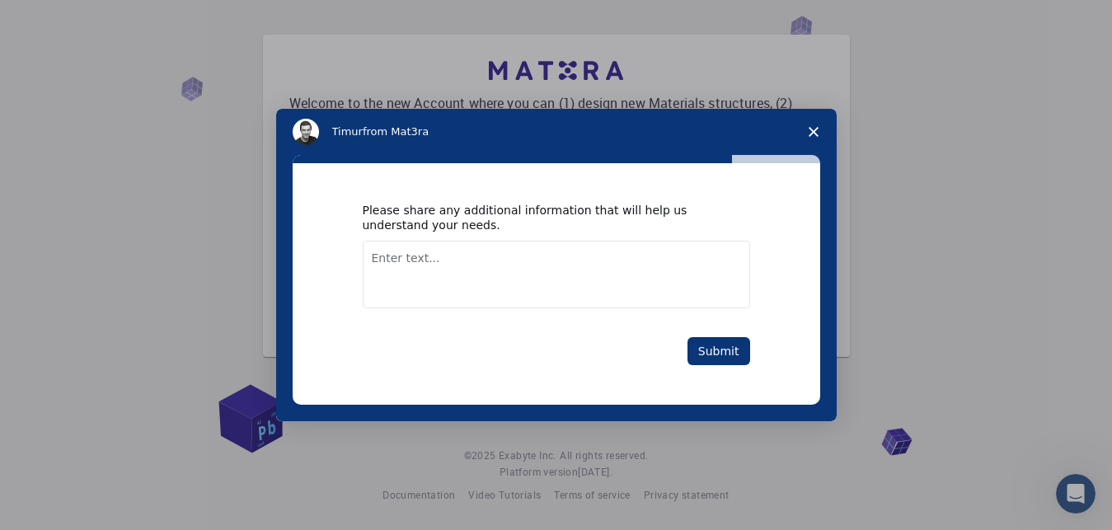
click at [649, 303] on textarea "Enter text..." at bounding box center [557, 275] width 388 height 68
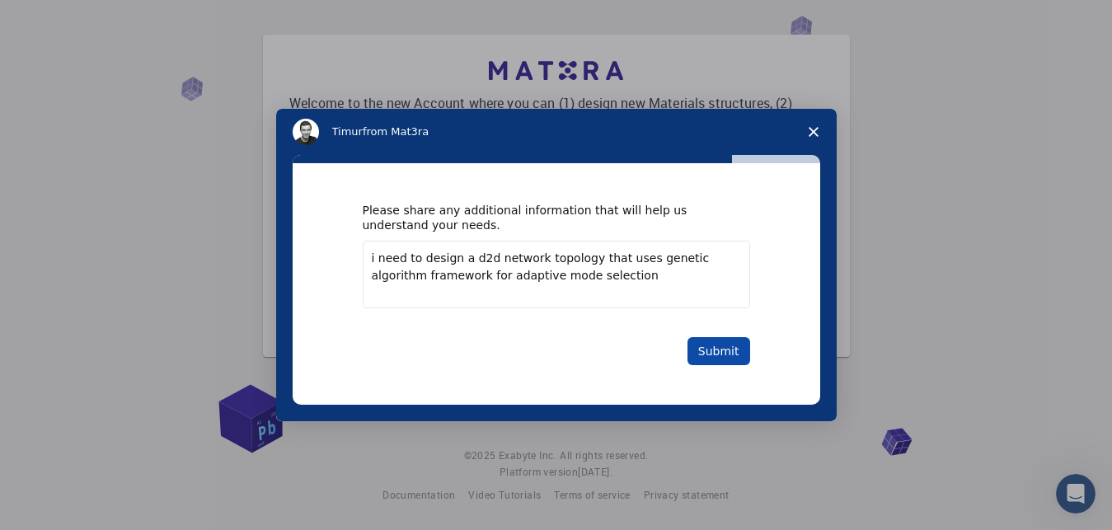
type textarea "i need to design a d2d network topology that uses genetic algorithm framework f…"
click at [715, 342] on button "Submit" at bounding box center [719, 351] width 63 height 28
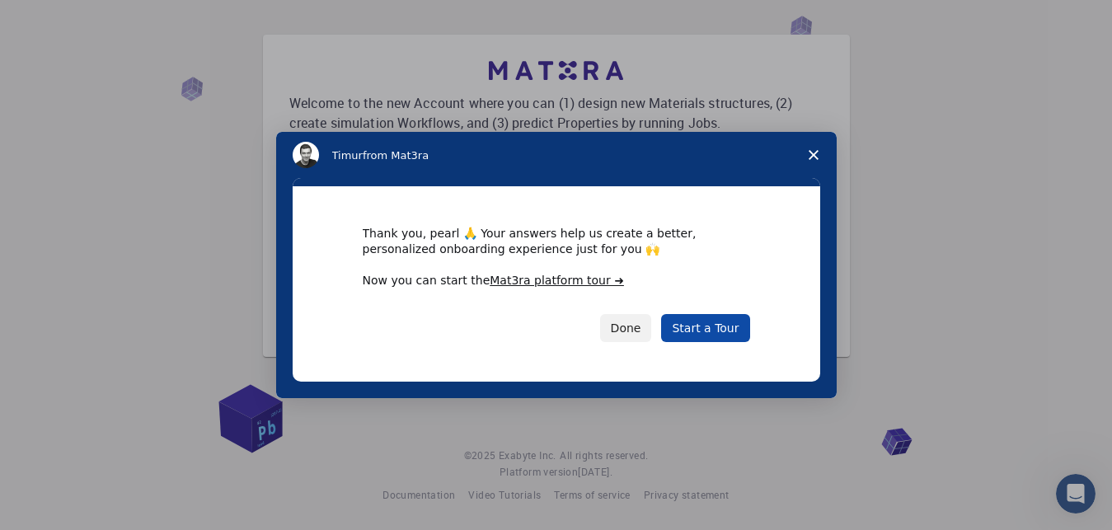
click at [715, 333] on link "Start a Tour" at bounding box center [705, 328] width 88 height 28
click at [640, 324] on button "Done" at bounding box center [626, 328] width 52 height 28
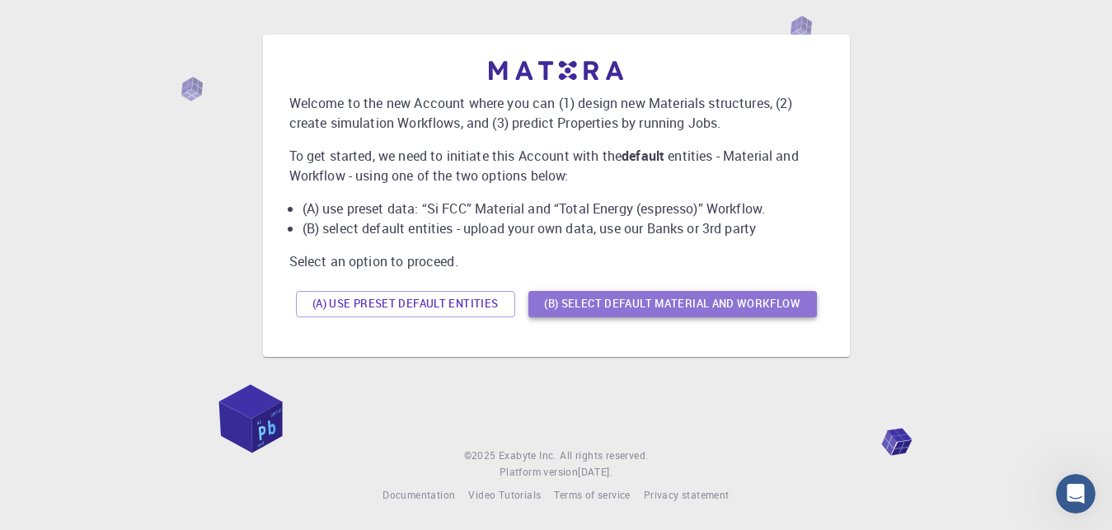
click at [580, 317] on button "(B) Select default material and workflow" at bounding box center [673, 304] width 289 height 26
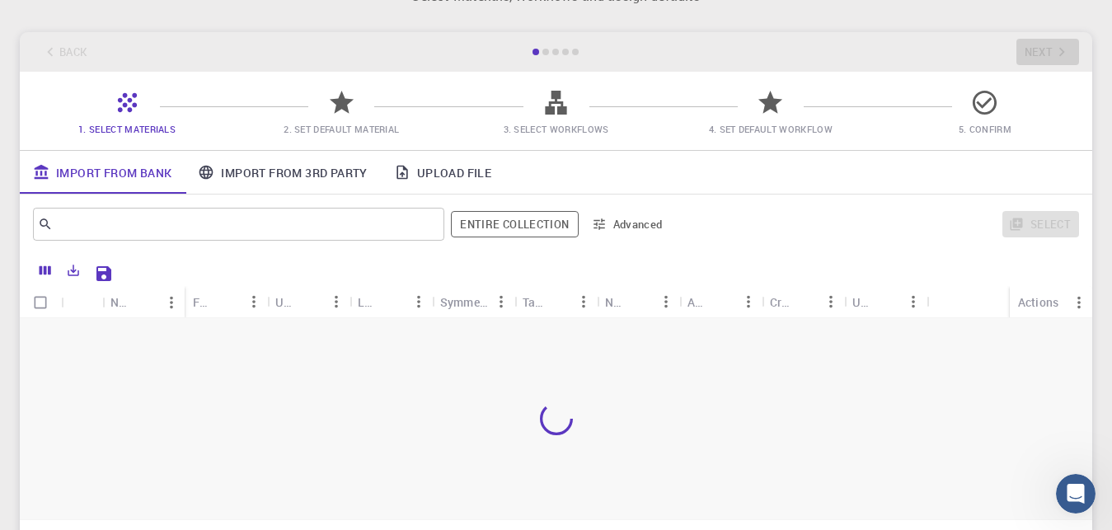
scroll to position [100, 0]
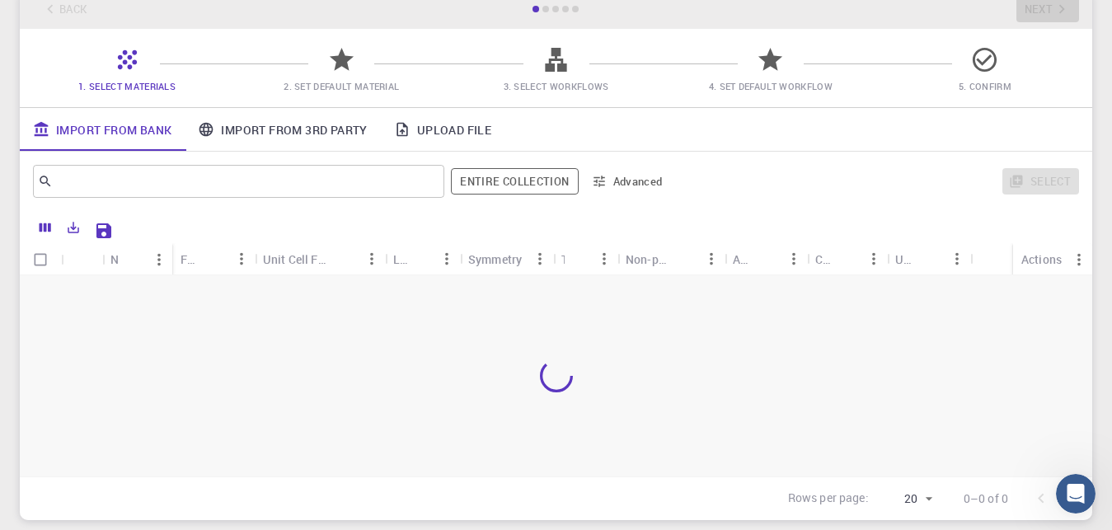
click at [556, 84] on span "3. Select Workflows" at bounding box center [557, 86] width 106 height 12
